Goal: Task Accomplishment & Management: Complete application form

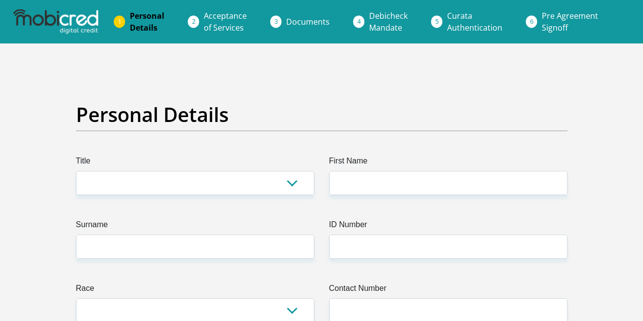
select select "Ms"
click at [76, 171] on select "Mr Ms Mrs Dr Other" at bounding box center [195, 183] width 238 height 24
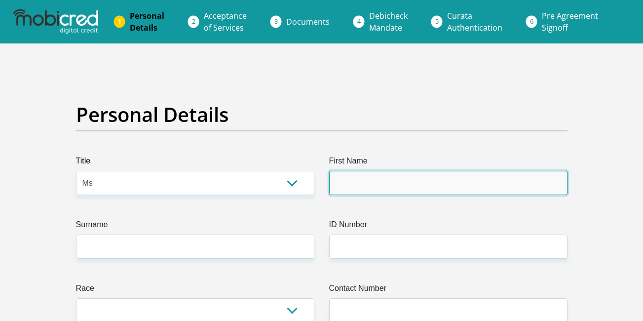
click at [381, 181] on input "First Name" at bounding box center [448, 183] width 238 height 24
type input "SINETHEMBAPORTIA"
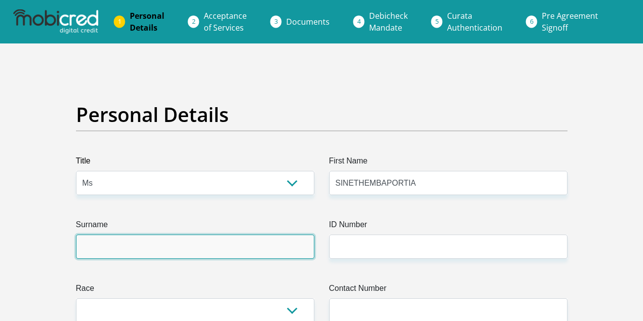
type input "NZUZA"
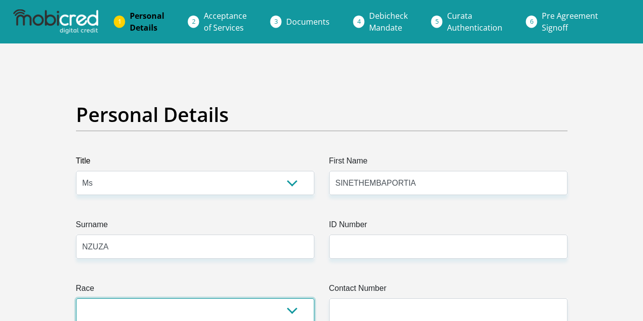
select select "1"
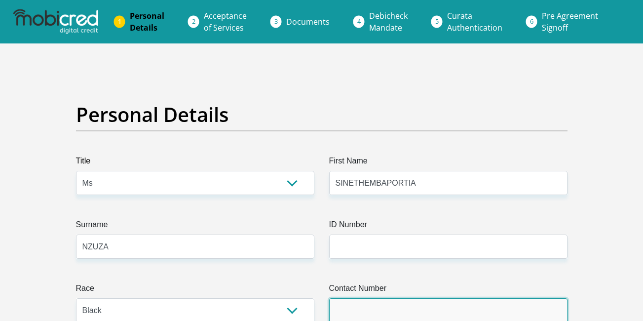
type input "0765089797"
select select "ZAF"
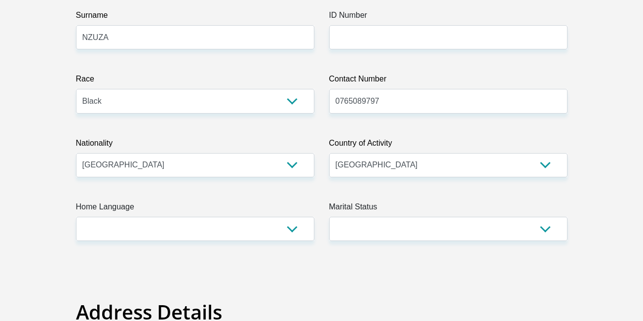
scroll to position [210, 0]
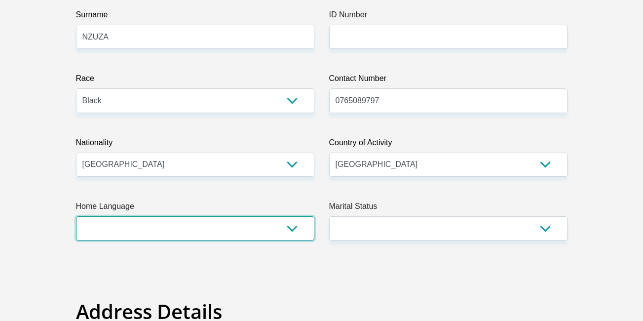
click at [290, 226] on select "Afrikaans English Sepedi South Ndebele Southern Sotho Swati Tsonga Tswana Venda…" at bounding box center [195, 228] width 238 height 24
select select "xho"
click at [76, 216] on select "Afrikaans English Sepedi South Ndebele Southern Sotho Swati Tsonga Tswana Venda…" at bounding box center [195, 228] width 238 height 24
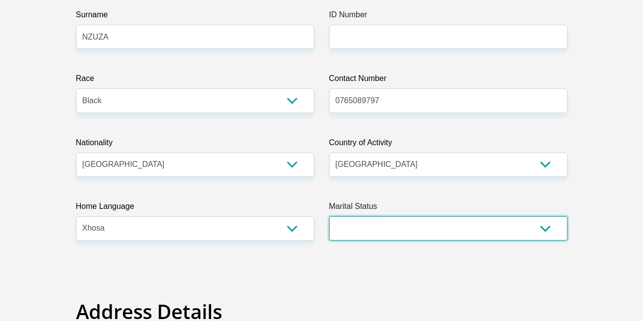
click at [552, 229] on select "Married ANC Single Divorced Widowed Married COP or Customary Law" at bounding box center [448, 228] width 238 height 24
select select "2"
click at [329, 216] on select "Married ANC Single Divorced Widowed Married COP or Customary Law" at bounding box center [448, 228] width 238 height 24
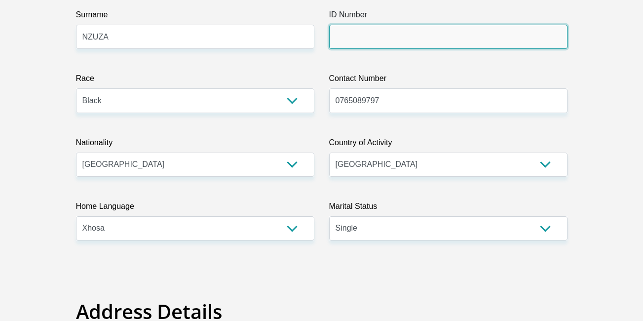
click at [386, 38] on input "ID Number" at bounding box center [448, 37] width 238 height 24
type input "0304280701083"
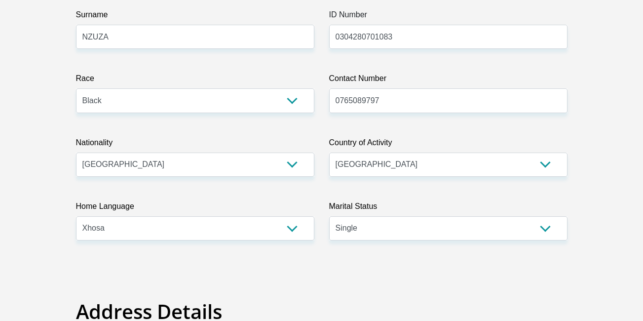
type input "snehrnzuza@gmail.com"
type input "SINETHEMBA PORTIA"
type input "NZUZA"
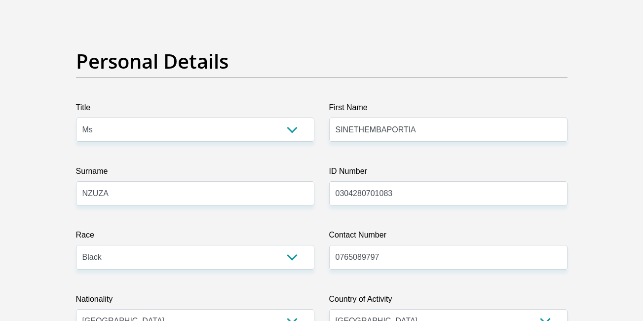
scroll to position [0, 0]
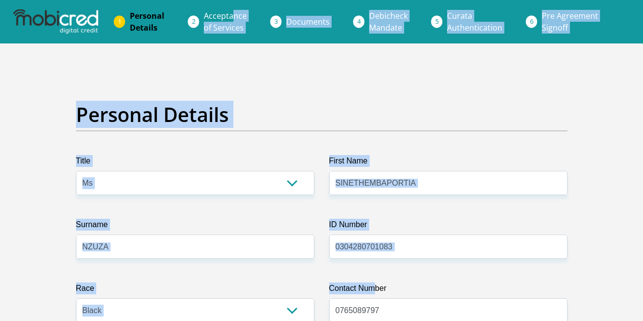
drag, startPoint x: 372, startPoint y: 72, endPoint x: 247, endPoint y: -8, distance: 149.3
drag, startPoint x: 247, startPoint y: -8, endPoint x: 320, endPoint y: 103, distance: 132.4
click at [320, 103] on h2 "Personal Details" at bounding box center [321, 115] width 491 height 24
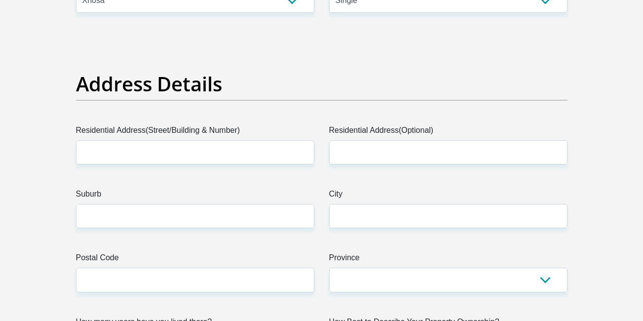
scroll to position [440, 0]
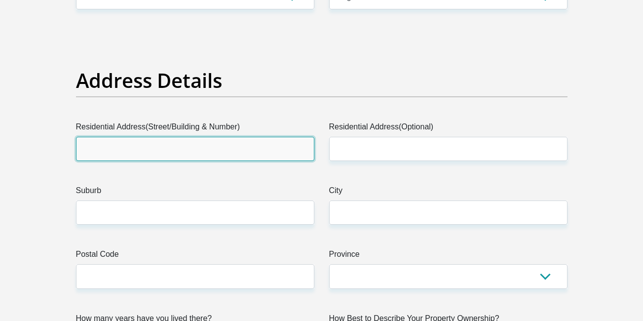
click at [186, 137] on input "Residential Address(Street/Building & Number)" at bounding box center [195, 149] width 238 height 24
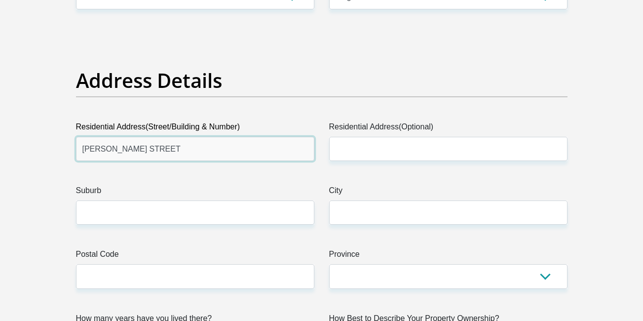
type input "ALICE STREET"
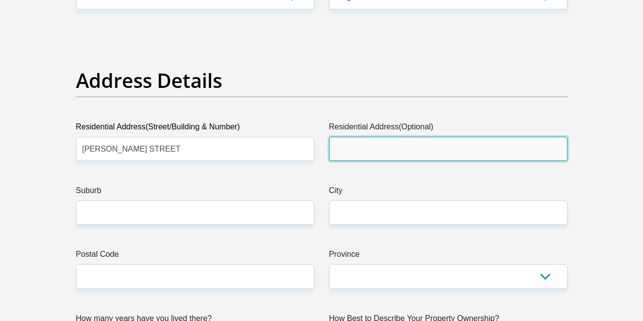
click at [353, 152] on input "Residential Address(Optional)" at bounding box center [448, 149] width 238 height 24
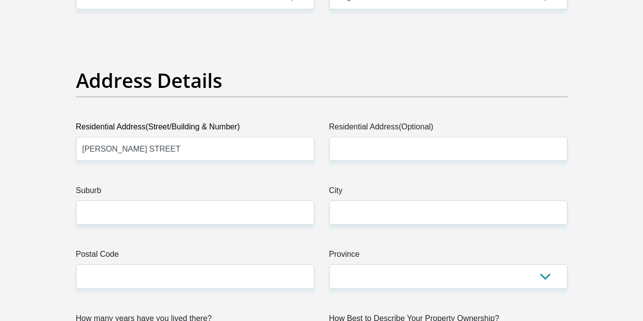
click at [255, 197] on label "Suburb" at bounding box center [195, 192] width 238 height 16
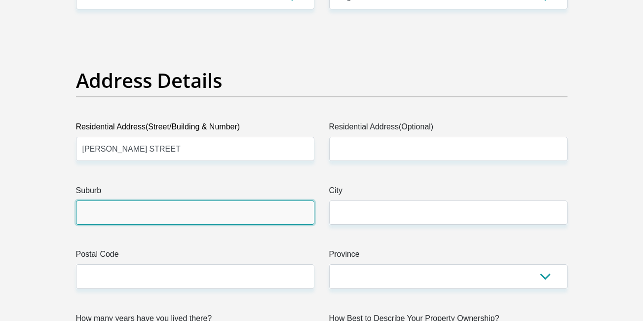
click at [255, 200] on input "Suburb" at bounding box center [195, 212] width 238 height 24
type input "KING WILLIAM"
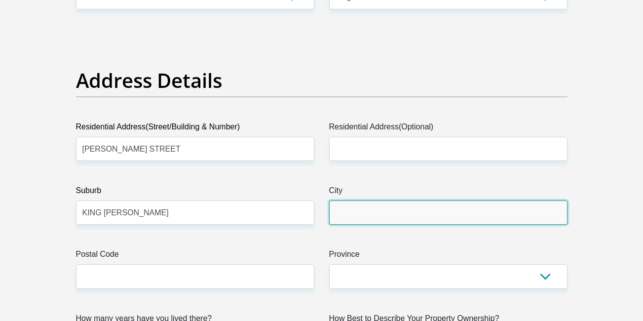
click at [342, 215] on input "City" at bounding box center [448, 212] width 238 height 24
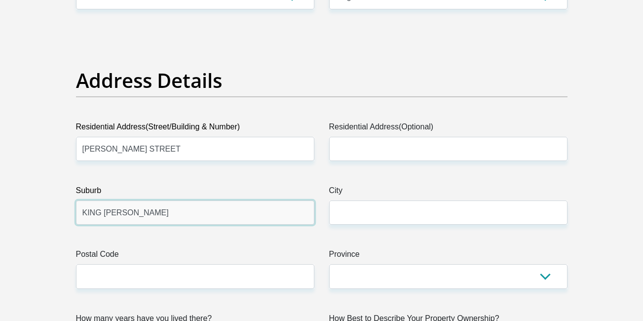
click at [239, 209] on input "KING WILLIAM" at bounding box center [195, 212] width 238 height 24
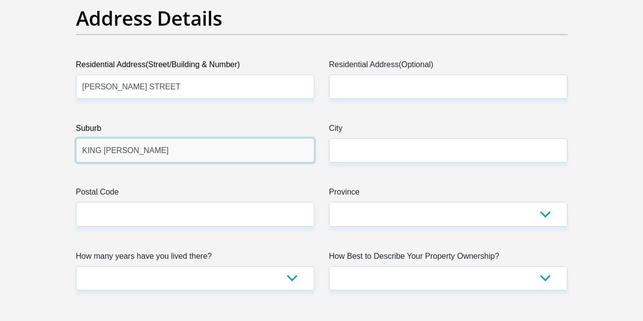
scroll to position [521, 0]
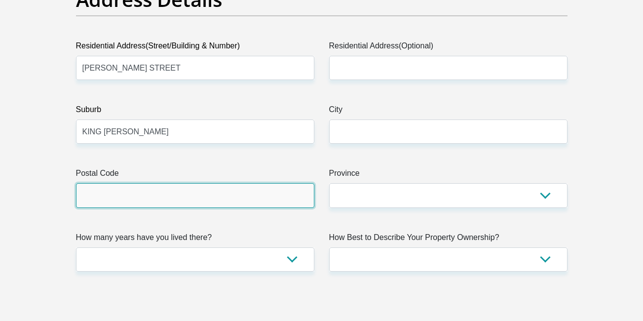
click at [198, 195] on input "Postal Code" at bounding box center [195, 195] width 238 height 24
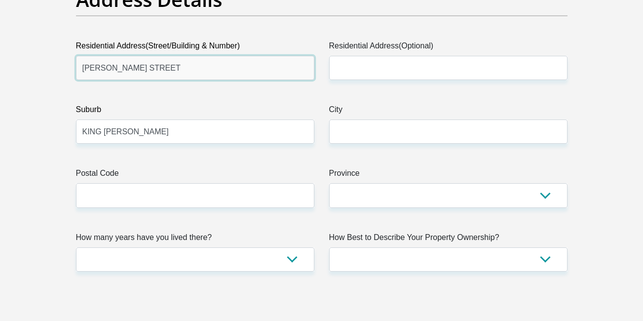
click at [154, 72] on input "ALICE STREET" at bounding box center [195, 68] width 238 height 24
type input "A"
type input "KING WILLIAM TOWN ROAD"
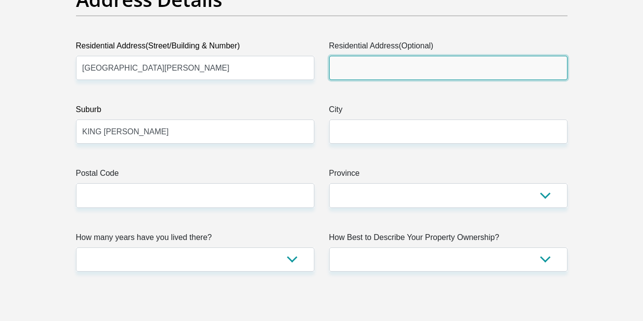
click at [397, 69] on input "Residential Address(Optional)" at bounding box center [448, 68] width 238 height 24
type input "C"
type input "UNIVERSITY OF FORTHARE"
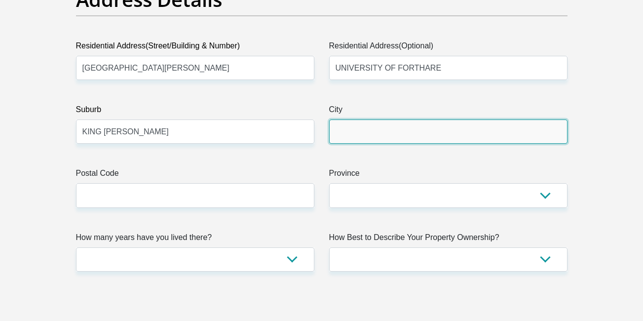
click at [349, 133] on input "City" at bounding box center [448, 131] width 238 height 24
type input "ALICE"
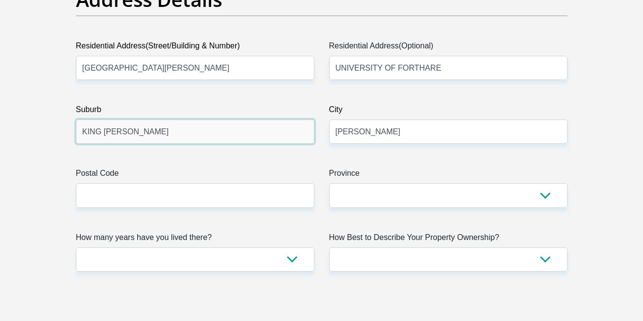
click at [233, 136] on input "KING WILLIAM" at bounding box center [195, 131] width 238 height 24
type input "K"
type input "UNIVERSITY OF FORTHARE"
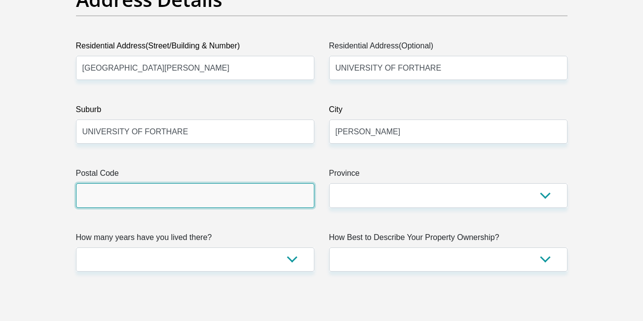
click at [159, 203] on input "Postal Code" at bounding box center [195, 195] width 238 height 24
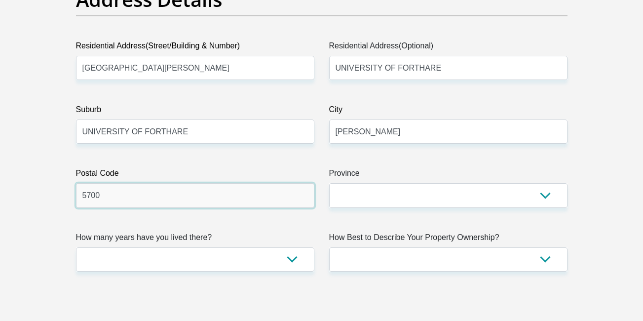
type input "5700"
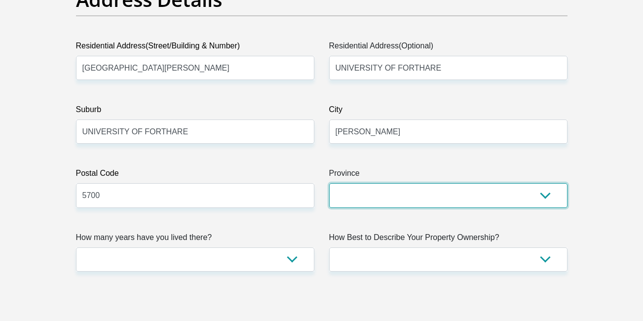
click at [363, 193] on select "Eastern Cape Free State Gauteng KwaZulu-Natal Limpopo Mpumalanga Northern Cape …" at bounding box center [448, 195] width 238 height 24
select select "[GEOGRAPHIC_DATA]"
click at [329, 183] on select "Eastern Cape Free State Gauteng KwaZulu-Natal Limpopo Mpumalanga Northern Cape …" at bounding box center [448, 195] width 238 height 24
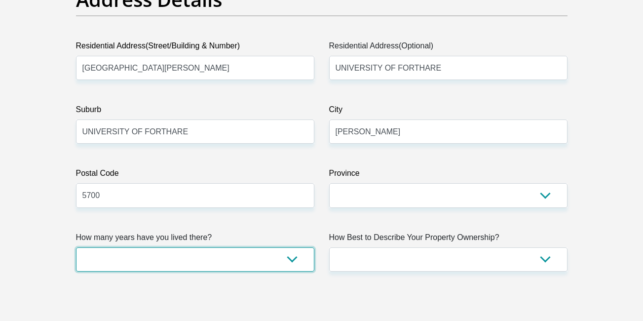
click at [290, 260] on select "less than 1 year 1-3 years 3-5 years 5+ years" at bounding box center [195, 259] width 238 height 24
select select "4"
click at [76, 247] on select "less than 1 year 1-3 years 3-5 years 5+ years" at bounding box center [195, 259] width 238 height 24
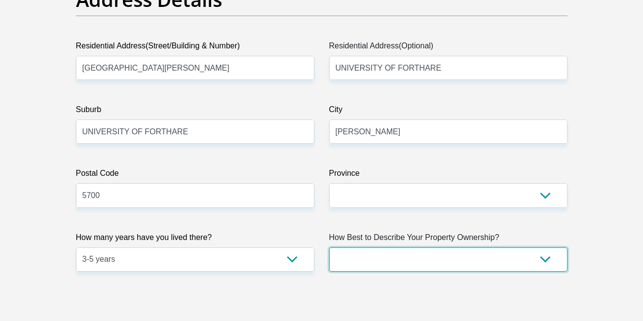
click at [543, 257] on select "Owned Rented Family Owned Company Dwelling" at bounding box center [448, 259] width 238 height 24
select select "parents"
click at [329, 247] on select "Owned Rented Family Owned Company Dwelling" at bounding box center [448, 259] width 238 height 24
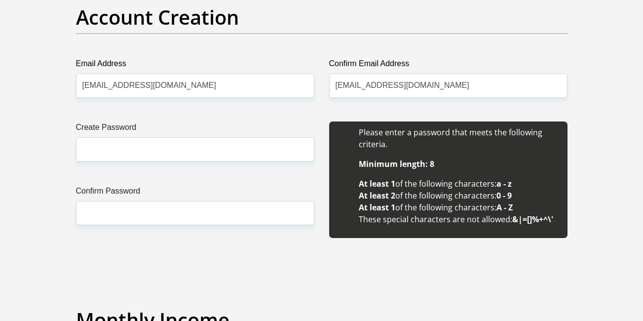
scroll to position [847, 0]
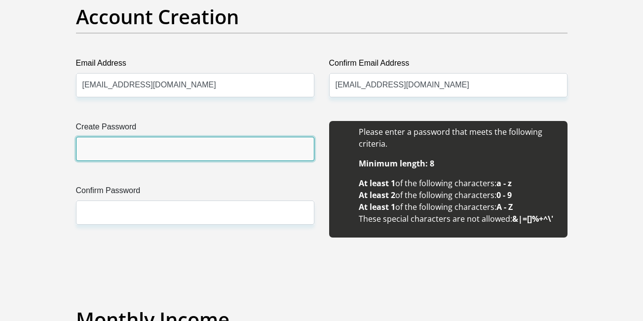
click at [112, 153] on input "Create Password" at bounding box center [195, 149] width 238 height 24
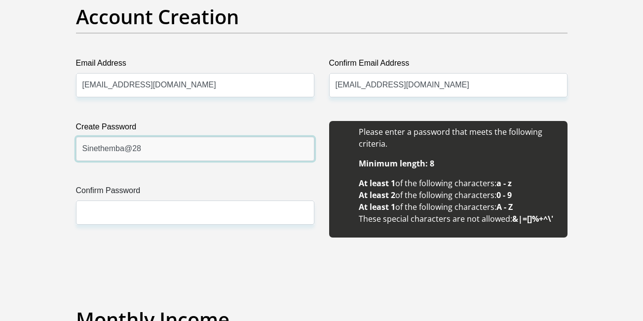
type input "Sinethemba@28"
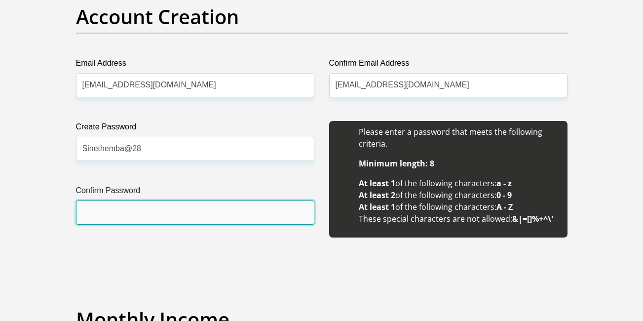
click at [86, 216] on input "Confirm Password" at bounding box center [195, 212] width 238 height 24
type input "Sinethemba@28"
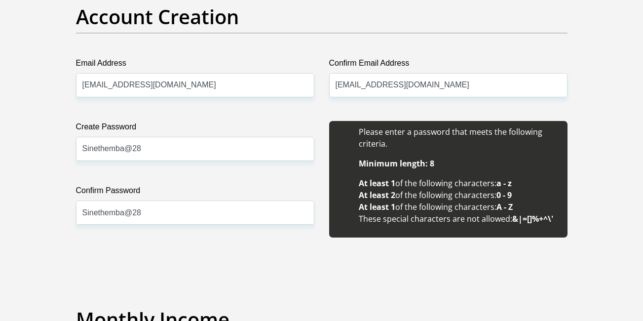
click at [177, 245] on div "Create Password Sinethemba@28 Please input valid password Confirm Password Sine…" at bounding box center [195, 184] width 253 height 127
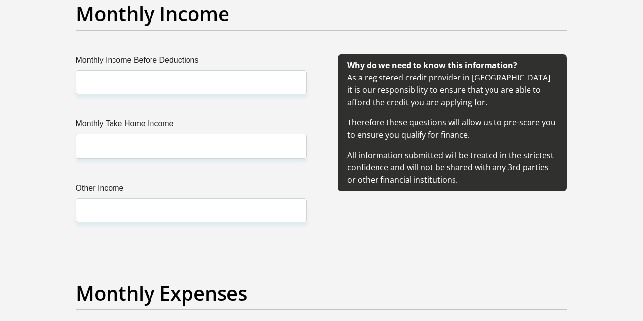
scroll to position [1154, 0]
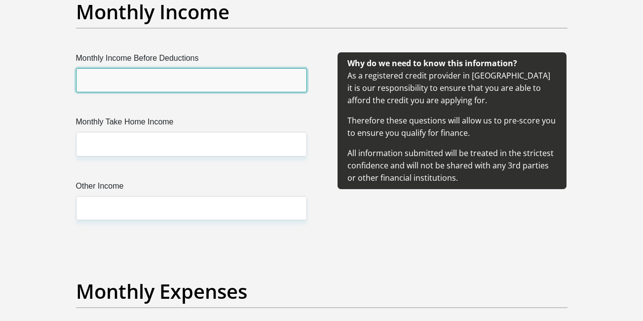
click at [90, 86] on input "Monthly Income Before Deductions" at bounding box center [191, 80] width 231 height 24
type input "1700"
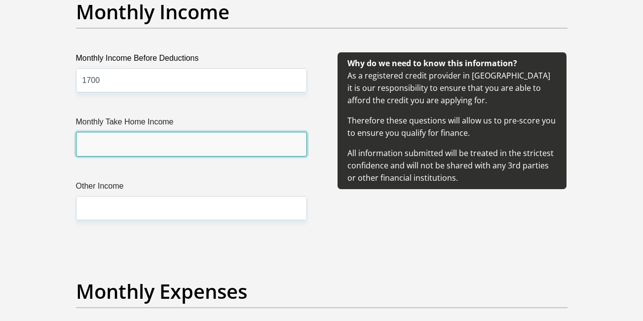
click at [92, 141] on input "Monthly Take Home Income" at bounding box center [191, 144] width 231 height 24
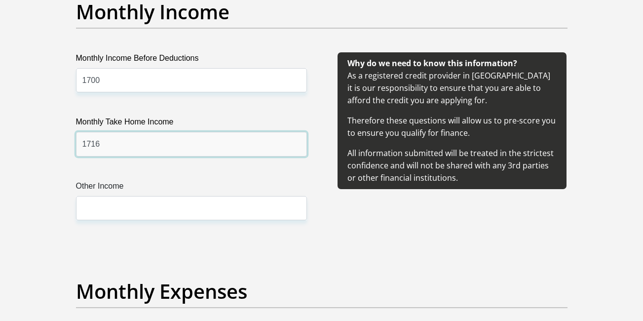
type input "1716"
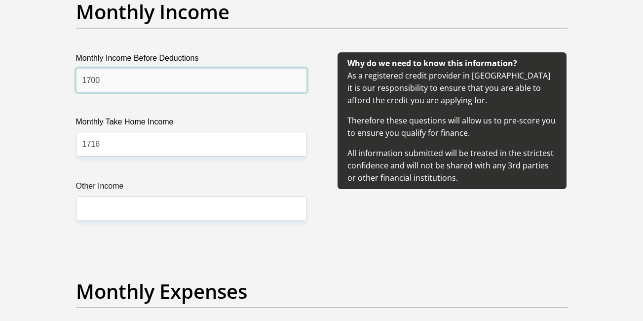
click at [100, 85] on input "1700" at bounding box center [191, 80] width 231 height 24
type input "1716"
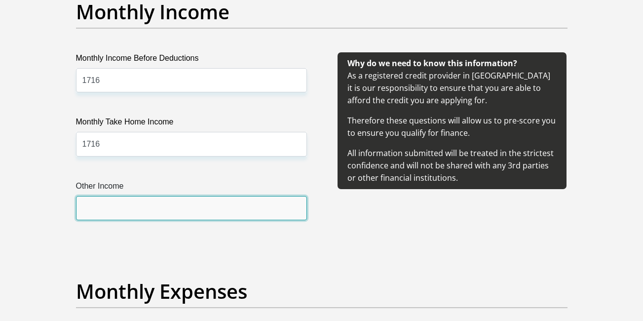
click at [90, 206] on input "Other Income" at bounding box center [191, 208] width 231 height 24
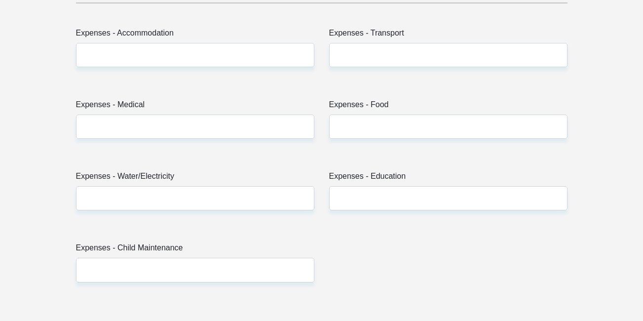
scroll to position [1403, 0]
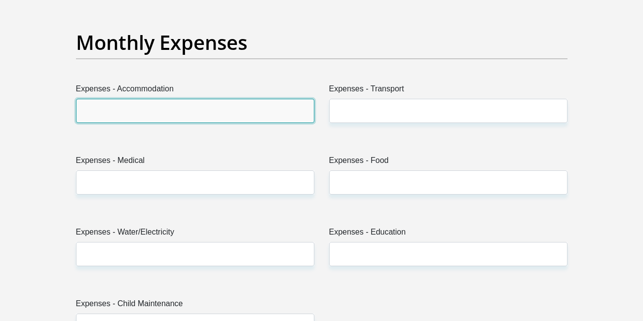
click at [107, 110] on input "Expenses - Accommodation" at bounding box center [195, 111] width 238 height 24
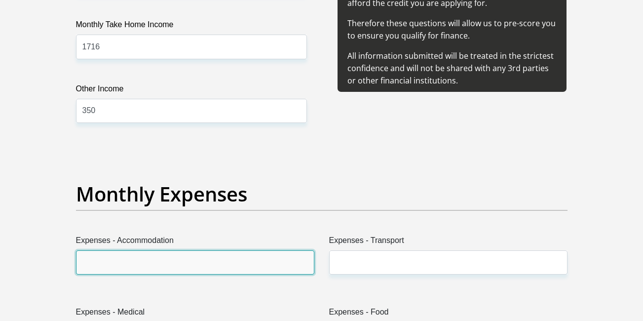
scroll to position [1203, 0]
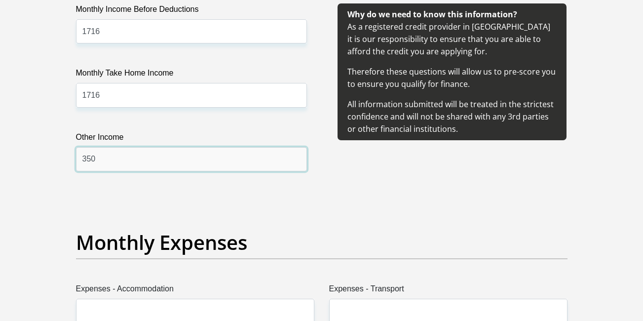
click at [109, 159] on input "350" at bounding box center [191, 159] width 231 height 24
type input "3"
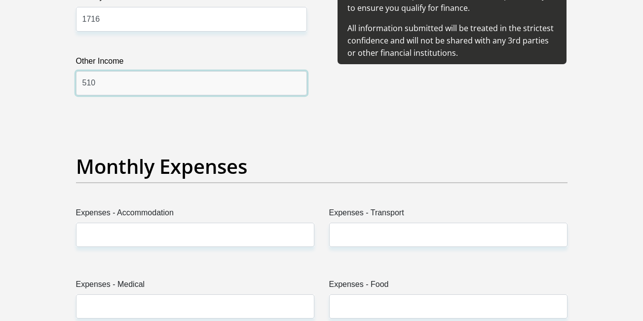
scroll to position [1357, 0]
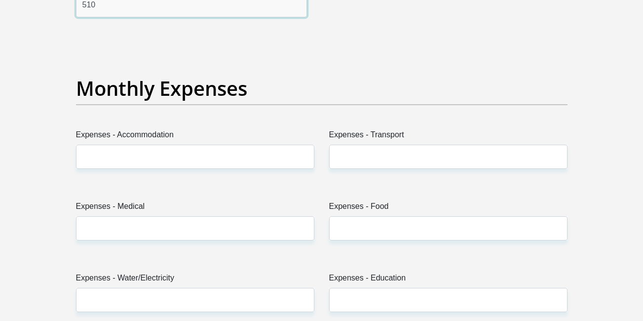
type input "510"
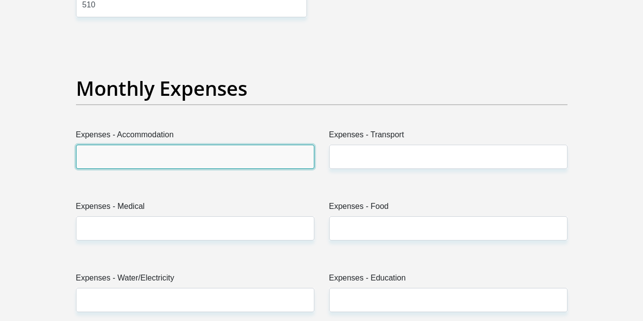
click at [111, 168] on input "Expenses - Accommodation" at bounding box center [195, 157] width 238 height 24
type input "0"
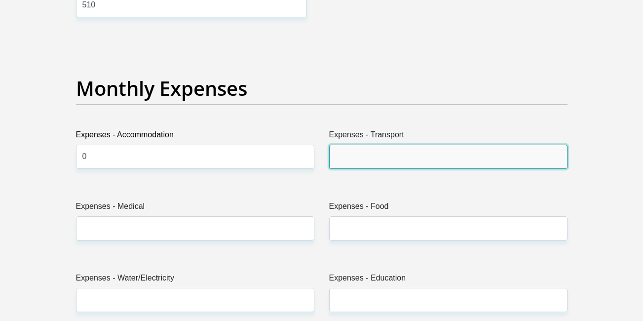
click at [359, 145] on input "Expenses - Transport" at bounding box center [448, 157] width 238 height 24
type input "0"
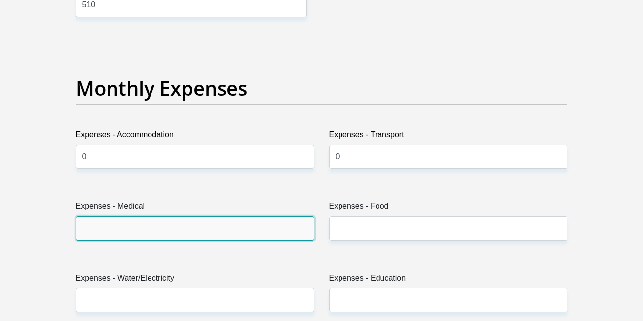
click at [238, 234] on input "Expenses - Medical" at bounding box center [195, 228] width 238 height 24
type input "0"
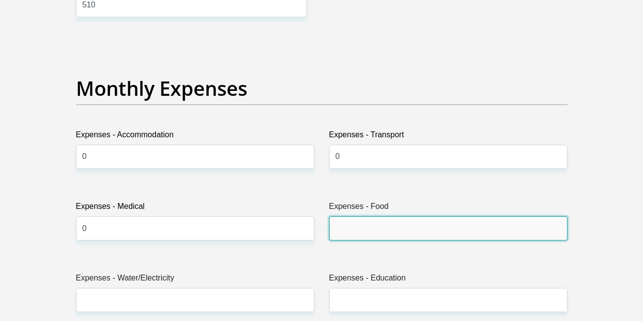
click at [350, 221] on input "Expenses - Food" at bounding box center [448, 228] width 238 height 24
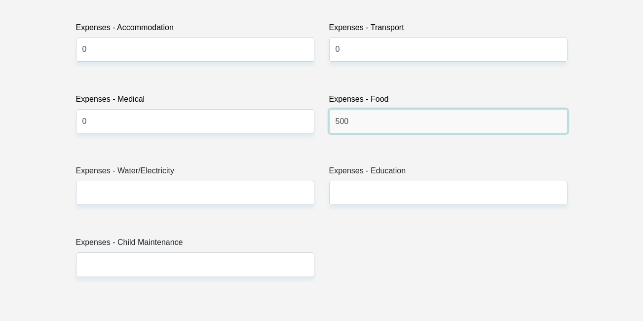
scroll to position [1466, 0]
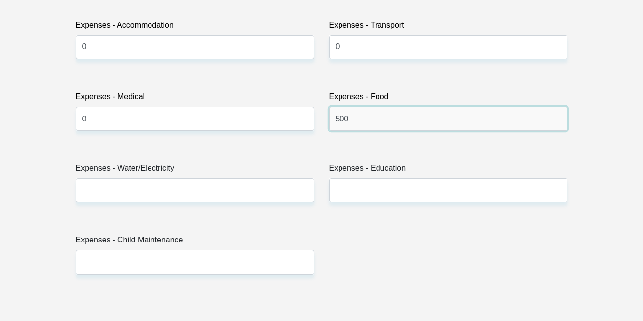
type input "500"
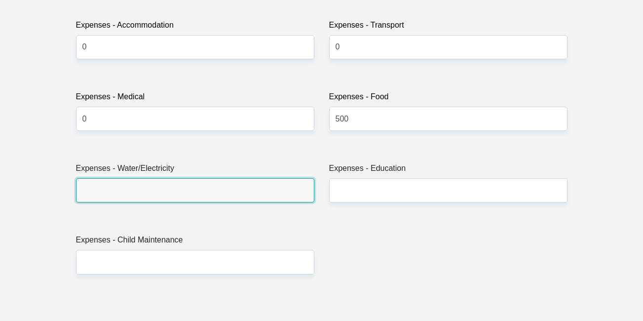
click at [263, 198] on input "Expenses - Water/Electricity" at bounding box center [195, 190] width 238 height 24
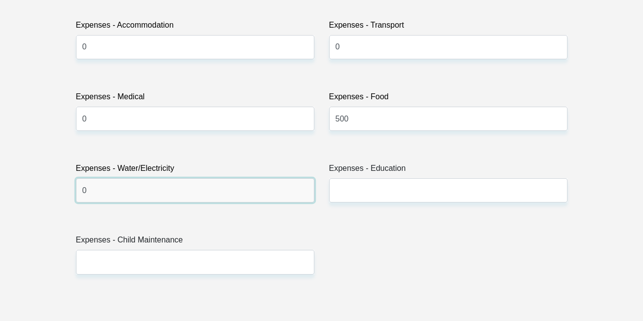
type input "0"
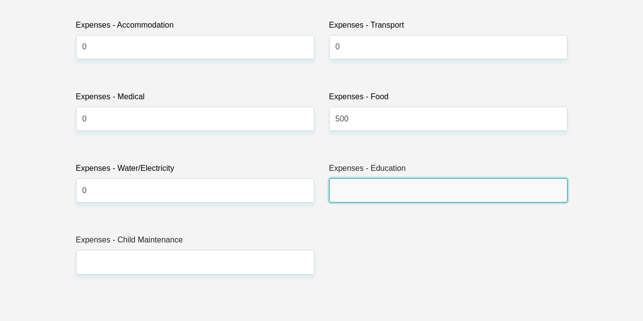
click at [336, 188] on input "Expenses - Education" at bounding box center [448, 190] width 238 height 24
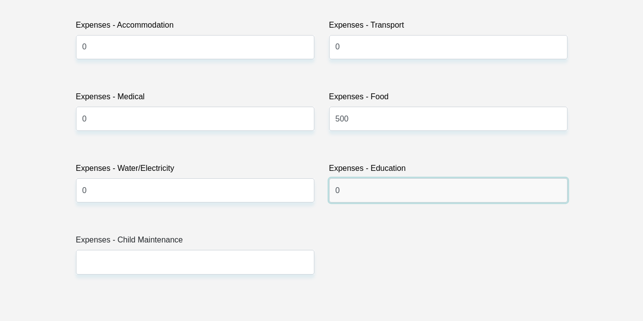
type input "0"
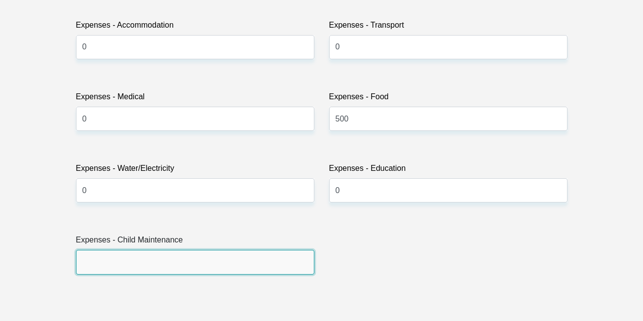
click at [221, 267] on input "Expenses - Child Maintenance" at bounding box center [195, 262] width 238 height 24
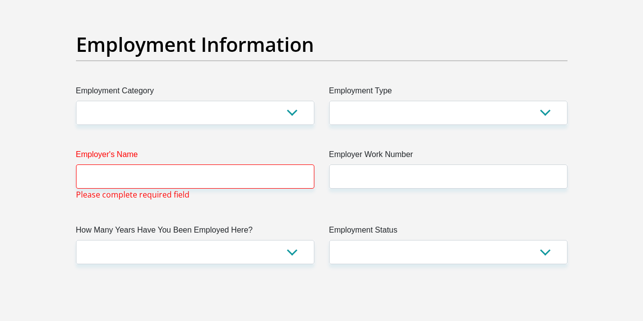
scroll to position [1796, 0]
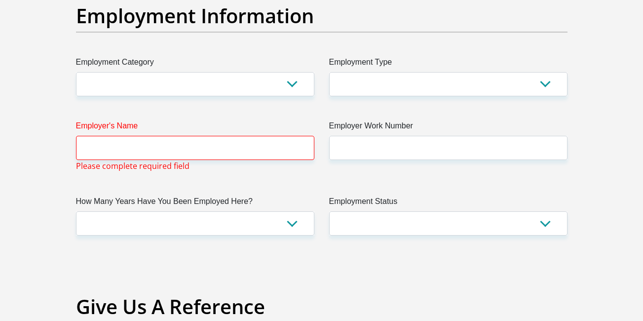
type input "0"
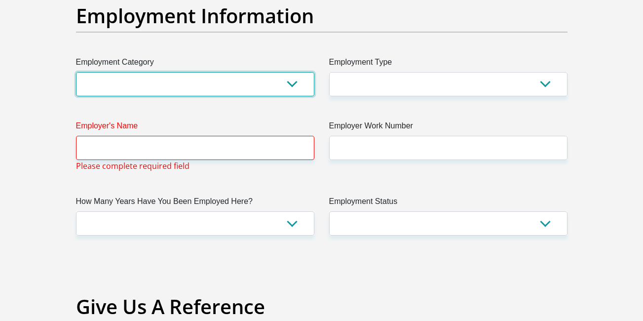
click at [287, 81] on select "AGRICULTURE ALCOHOL & TOBACCO CONSTRUCTION MATERIALS METALLURGY EQUIPMENT FOR R…" at bounding box center [195, 84] width 238 height 24
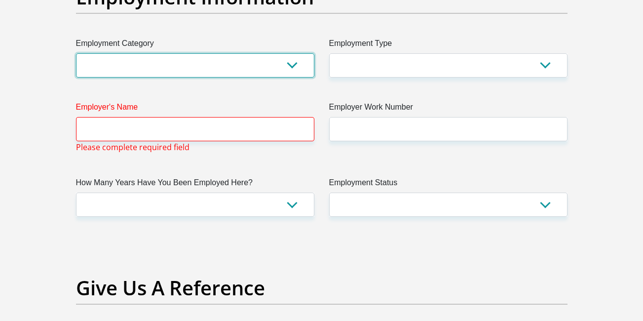
scroll to position [1809, 0]
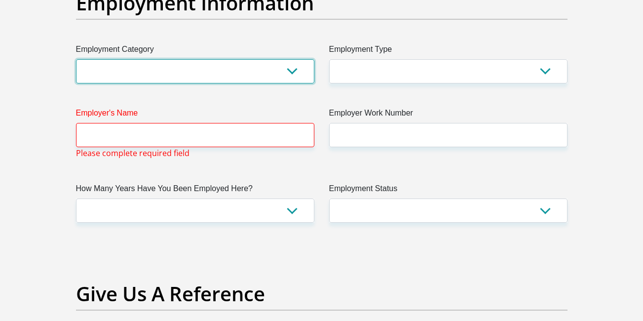
click at [293, 68] on select "AGRICULTURE ALCOHOL & TOBACCO CONSTRUCTION MATERIALS METALLURGY EQUIPMENT FOR R…" at bounding box center [195, 71] width 238 height 24
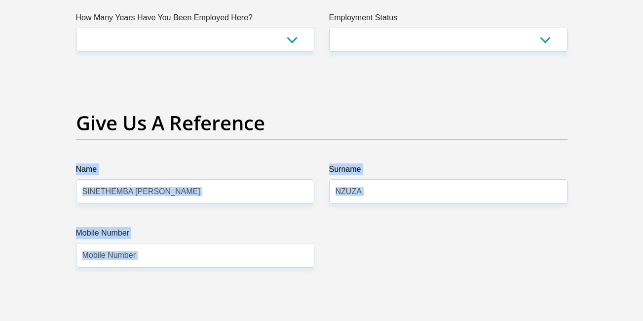
drag, startPoint x: 408, startPoint y: 236, endPoint x: 403, endPoint y: 324, distance: 87.9
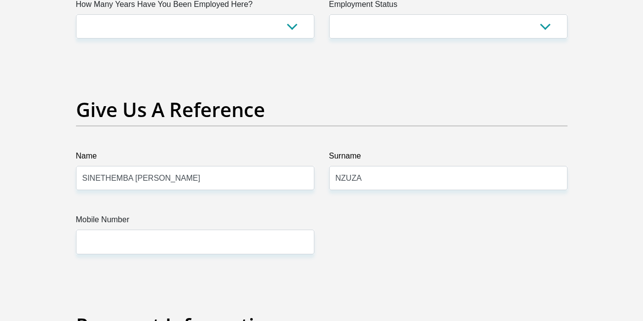
click at [264, 99] on h2 "Give Us A Reference" at bounding box center [321, 110] width 491 height 24
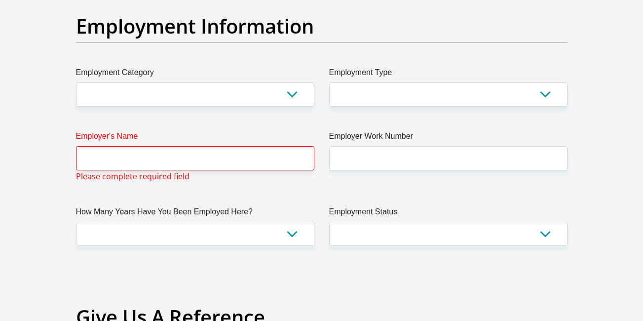
scroll to position [1780, 0]
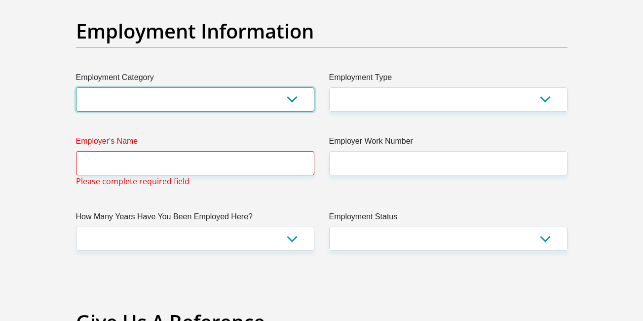
click at [291, 97] on select "AGRICULTURE ALCOHOL & TOBACCO CONSTRUCTION MATERIALS METALLURGY EQUIPMENT FOR R…" at bounding box center [195, 99] width 238 height 24
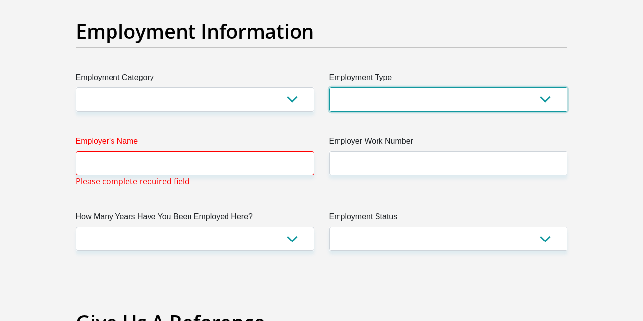
click at [540, 95] on select "College/Lecturer Craft Seller Creative Driver Executive Farmer Forces - Non Com…" at bounding box center [448, 99] width 238 height 24
select select "Self-Employed"
click at [329, 87] on select "College/Lecturer Craft Seller Creative Driver Executive Farmer Forces - Non Com…" at bounding box center [448, 99] width 238 height 24
click at [546, 106] on select "College/Lecturer Craft Seller Creative Driver Executive Farmer Forces - Non Com…" at bounding box center [448, 99] width 238 height 24
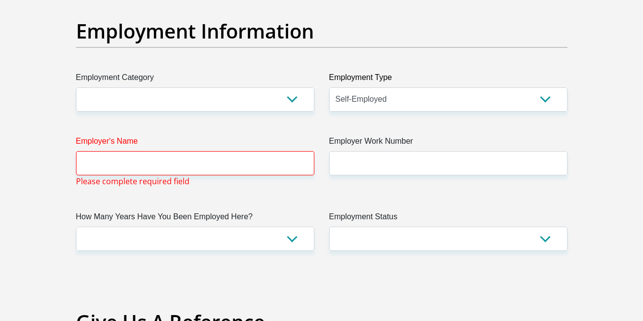
click at [276, 178] on div "Employer's Name Please complete required field" at bounding box center [195, 161] width 253 height 52
click at [286, 164] on input "Employer's Name" at bounding box center [195, 163] width 238 height 24
click at [243, 156] on input "Employer's Name" at bounding box center [195, 163] width 238 height 24
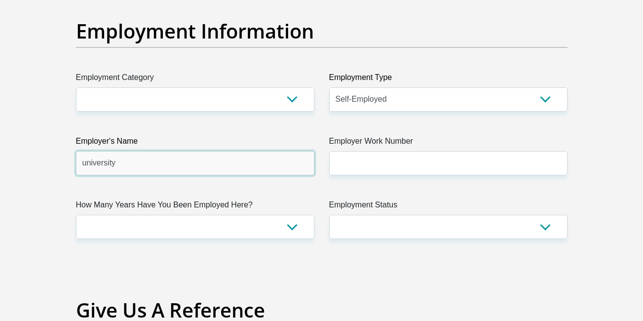
type input "university"
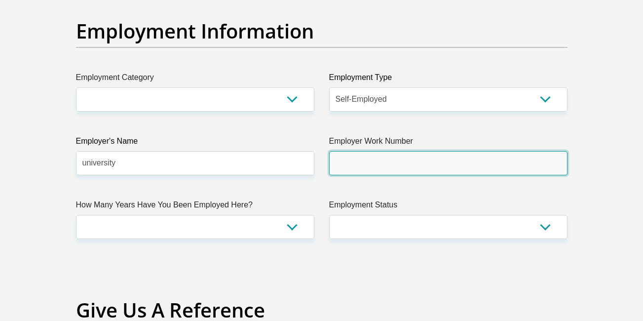
click at [367, 158] on input "Employer Work Number" at bounding box center [448, 163] width 238 height 24
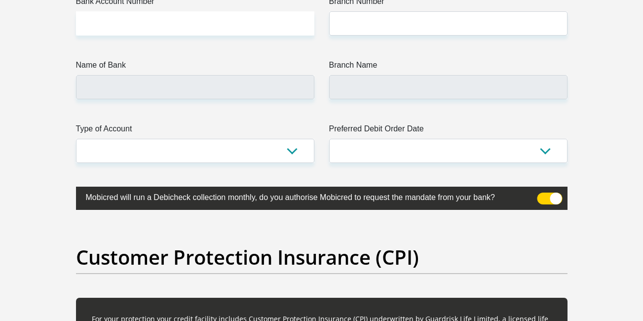
scroll to position [2310, 0]
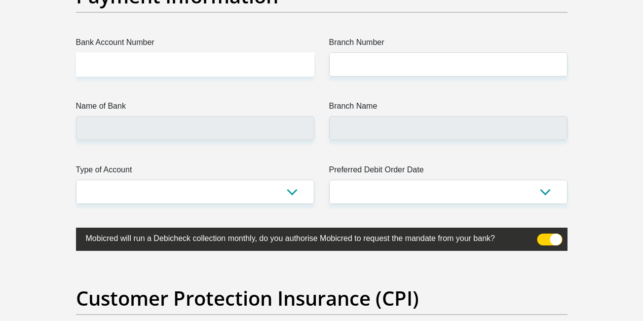
click at [304, 115] on label "Name of Bank" at bounding box center [195, 108] width 238 height 16
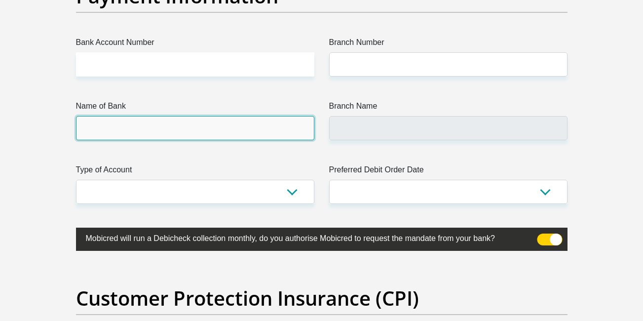
click at [304, 116] on input "Name of Bank" at bounding box center [195, 128] width 238 height 24
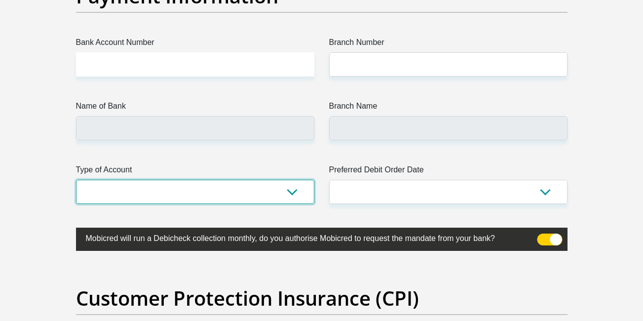
click at [290, 190] on select "Cheque Savings" at bounding box center [195, 192] width 238 height 24
select select "SAV"
click at [76, 180] on select "Cheque Savings" at bounding box center [195, 192] width 238 height 24
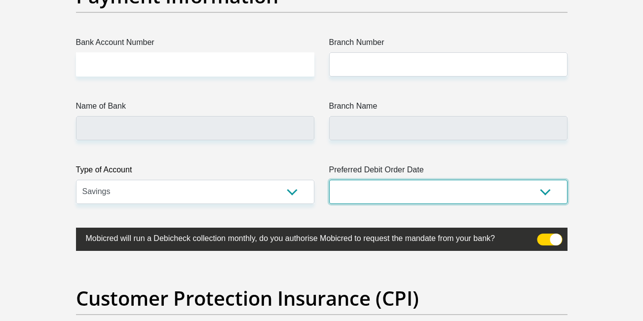
click at [546, 191] on select "1st 2nd 3rd 4th 5th 7th 18th 19th 20th 21st 22nd 23rd 24th 25th 26th 27th 28th …" at bounding box center [448, 192] width 238 height 24
click at [329, 180] on select "1st 2nd 3rd 4th 5th 7th 18th 19th 20th 21st 22nd 23rd 24th 25th 26th 27th 28th …" at bounding box center [448, 192] width 238 height 24
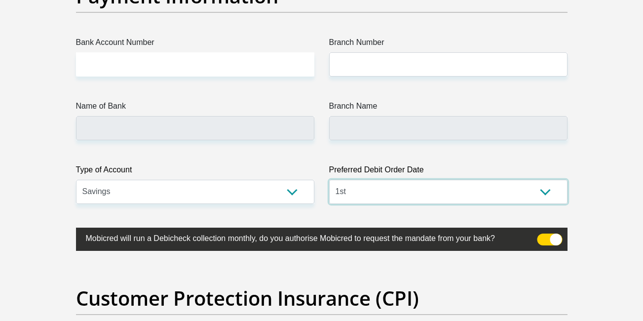
click at [546, 194] on select "1st 2nd 3rd 4th 5th 7th 18th 19th 20th 21st 22nd 23rd 24th 25th 26th 27th 28th …" at bounding box center [448, 192] width 238 height 24
select select "2"
click at [329, 180] on select "1st 2nd 3rd 4th 5th 7th 18th 19th 20th 21st 22nd 23rd 24th 25th 26th 27th 28th …" at bounding box center [448, 192] width 238 height 24
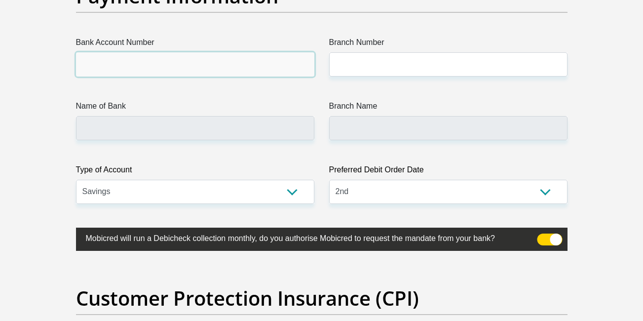
drag, startPoint x: 186, startPoint y: 74, endPoint x: 141, endPoint y: 143, distance: 82.5
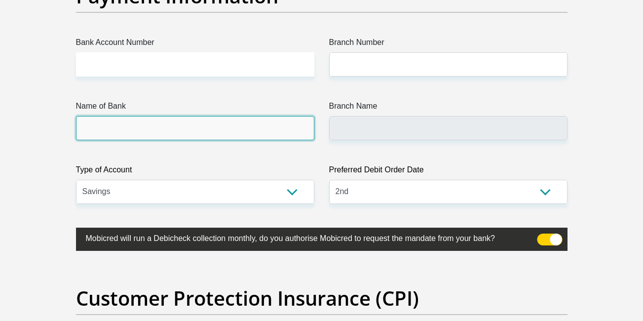
click at [124, 137] on input "Name of Bank" at bounding box center [195, 128] width 238 height 24
click at [112, 126] on input "Name of Bank" at bounding box center [195, 128] width 238 height 24
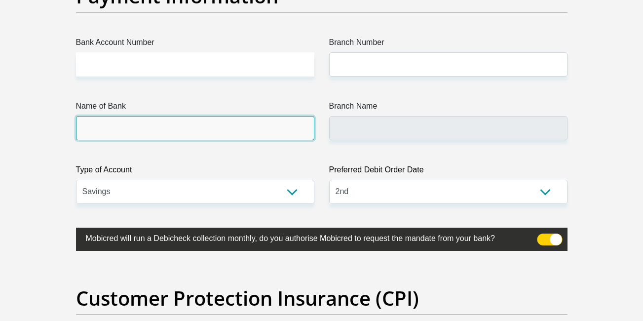
click at [122, 127] on input "Name of Bank" at bounding box center [195, 128] width 238 height 24
drag, startPoint x: 259, startPoint y: 122, endPoint x: 404, endPoint y: 130, distance: 145.2
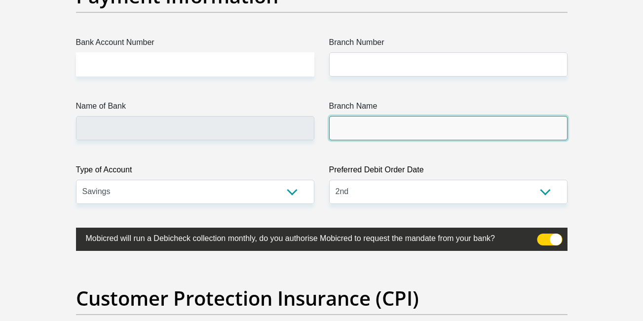
click at [404, 130] on input "Branch Name" at bounding box center [448, 128] width 238 height 24
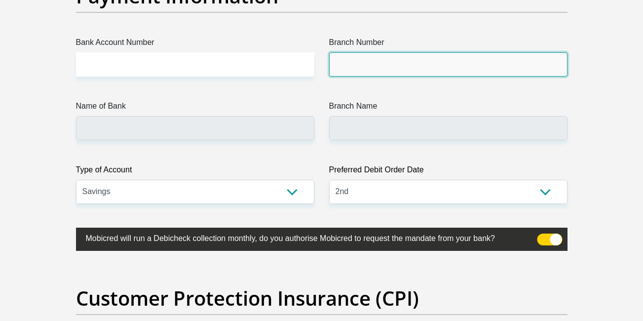
click at [343, 69] on input "Branch Number" at bounding box center [448, 64] width 238 height 24
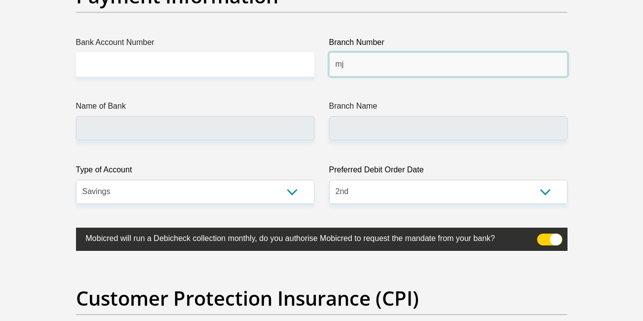
type input "m"
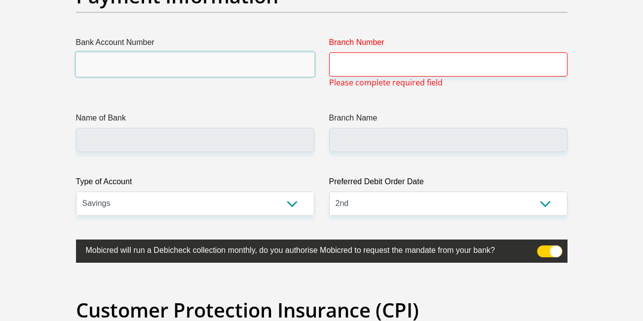
click at [249, 57] on input "Bank Account Number" at bounding box center [195, 64] width 238 height 24
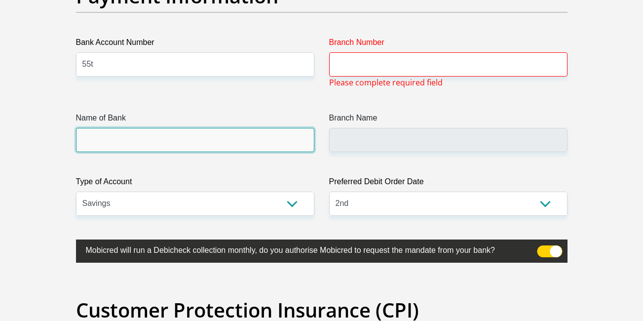
click at [201, 138] on input "Name of Bank" at bounding box center [195, 140] width 238 height 24
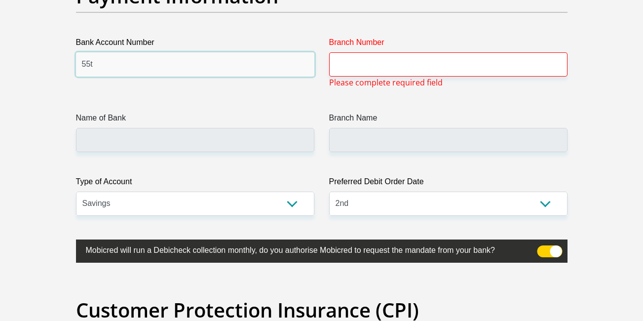
click at [108, 63] on input "55t" at bounding box center [195, 64] width 238 height 24
type input "5"
type input "10194104174"
click at [370, 76] on span "Please complete required field" at bounding box center [385, 82] width 113 height 12
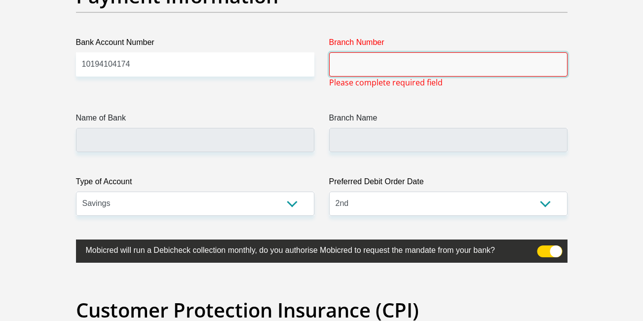
click at [358, 67] on input "Branch Number" at bounding box center [448, 64] width 238 height 24
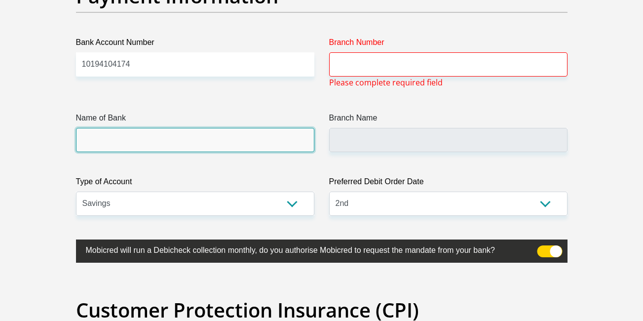
click at [197, 151] on input "Name of Bank" at bounding box center [195, 140] width 238 height 24
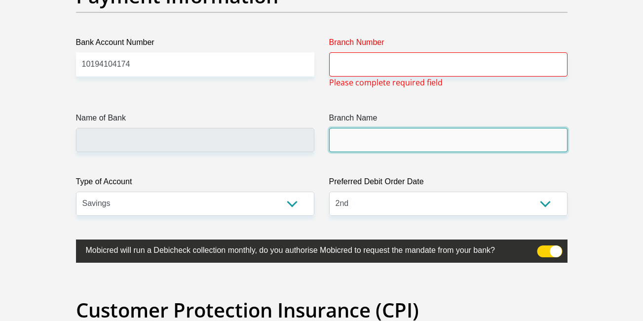
click at [343, 142] on input "Branch Name" at bounding box center [448, 140] width 238 height 24
click at [356, 142] on input "Branch Name" at bounding box center [448, 140] width 238 height 24
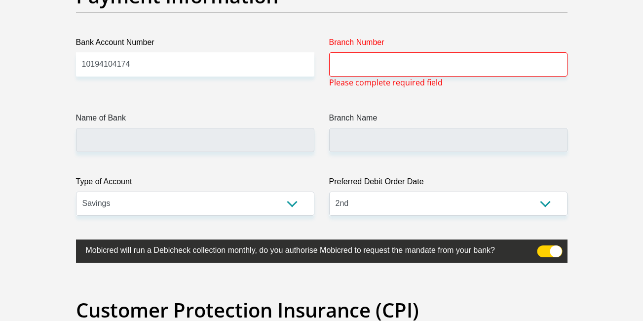
click at [552, 253] on span at bounding box center [549, 251] width 25 height 12
click at [543, 248] on input "checkbox" at bounding box center [543, 248] width 0 height 0
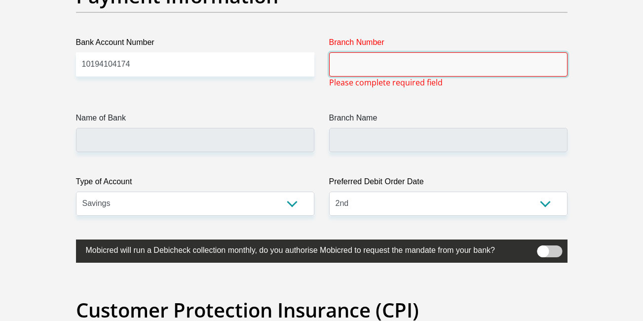
click at [391, 73] on input "Branch Number" at bounding box center [448, 64] width 238 height 24
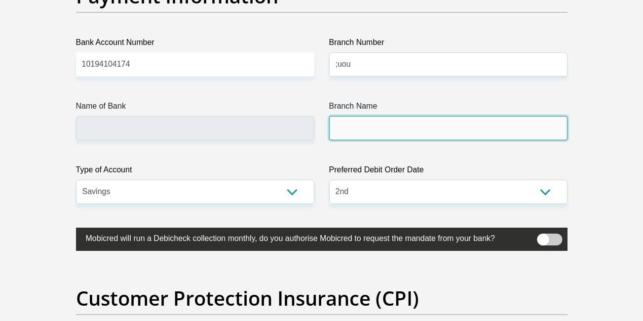
click at [357, 121] on input "Branch Name" at bounding box center [448, 128] width 238 height 24
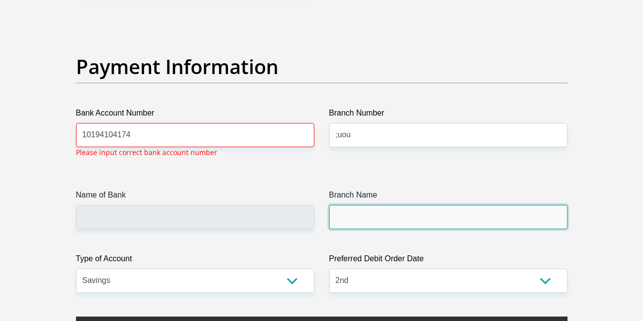
scroll to position [2238, 0]
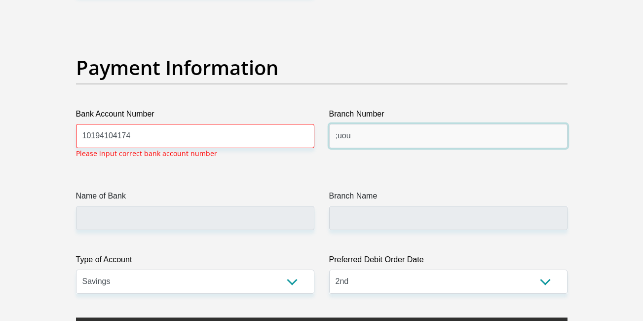
click at [372, 139] on input ";uou" at bounding box center [448, 136] width 238 height 24
type input ";"
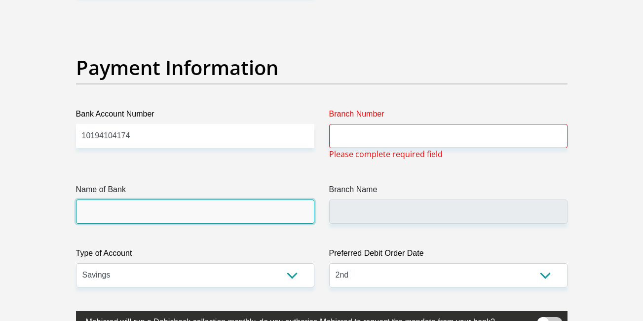
click at [210, 219] on input "Name of Bank" at bounding box center [195, 211] width 238 height 24
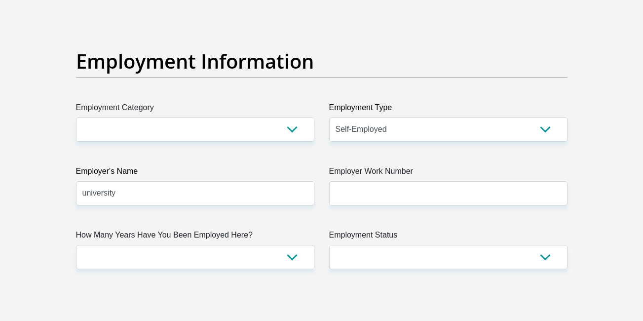
scroll to position [1749, 0]
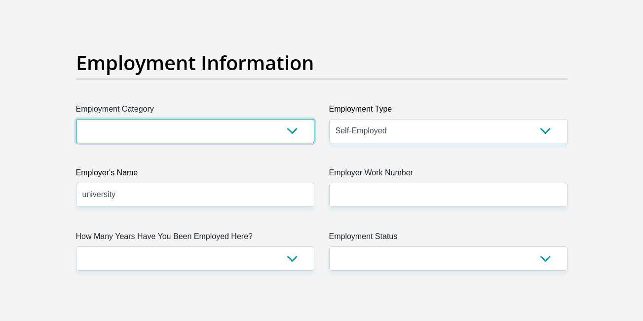
click at [289, 132] on select "AGRICULTURE ALCOHOL & TOBACCO CONSTRUCTION MATERIALS METALLURGY EQUIPMENT FOR R…" at bounding box center [195, 131] width 238 height 24
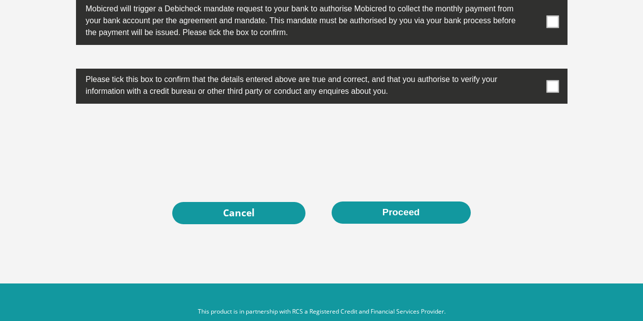
scroll to position [3230, 0]
